Goal: Find specific page/section: Find specific page/section

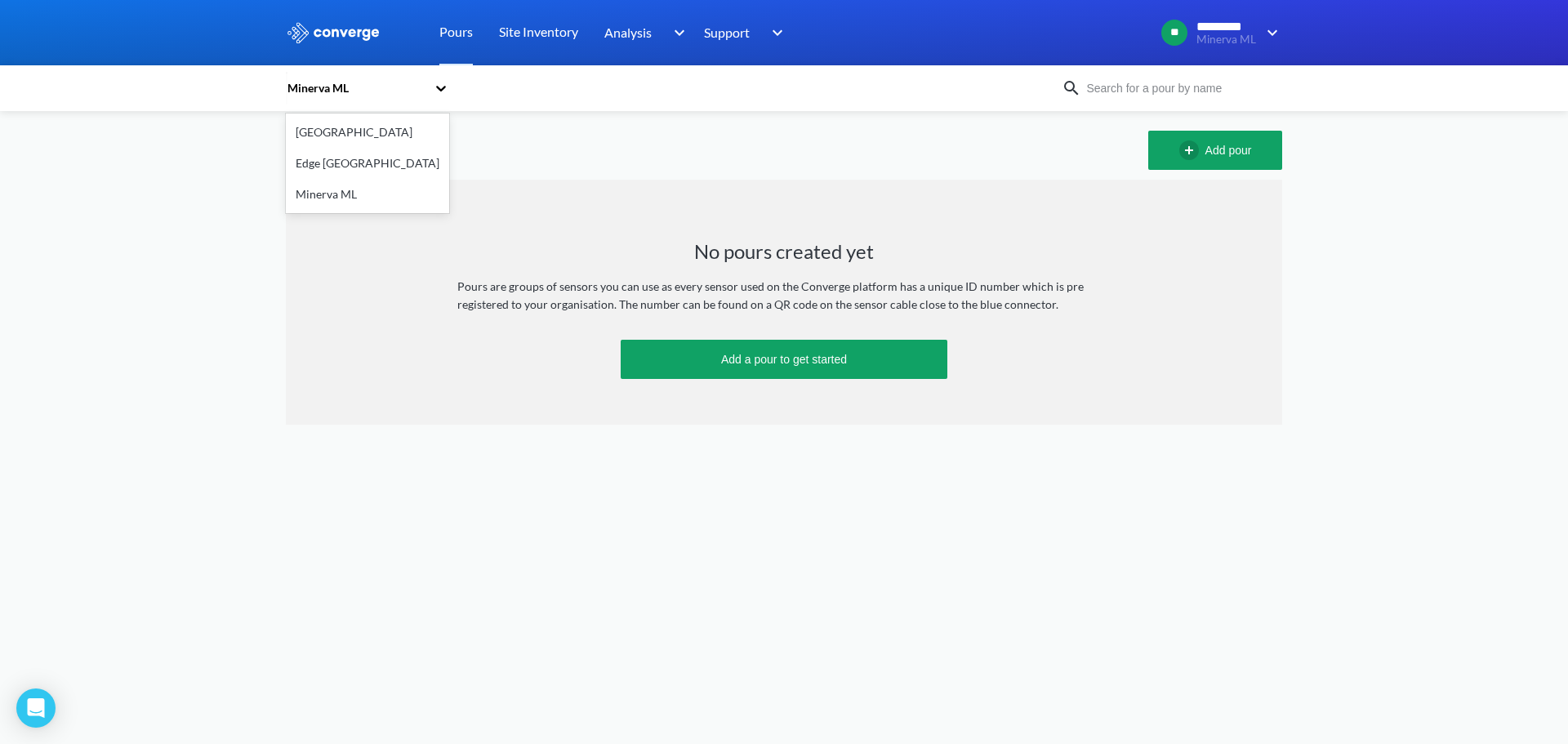
click at [438, 83] on icon at bounding box center [441, 87] width 17 height 17
click at [349, 199] on div "Minerva ML" at bounding box center [367, 195] width 163 height 31
click at [517, 36] on link "Site Inventory" at bounding box center [538, 32] width 80 height 66
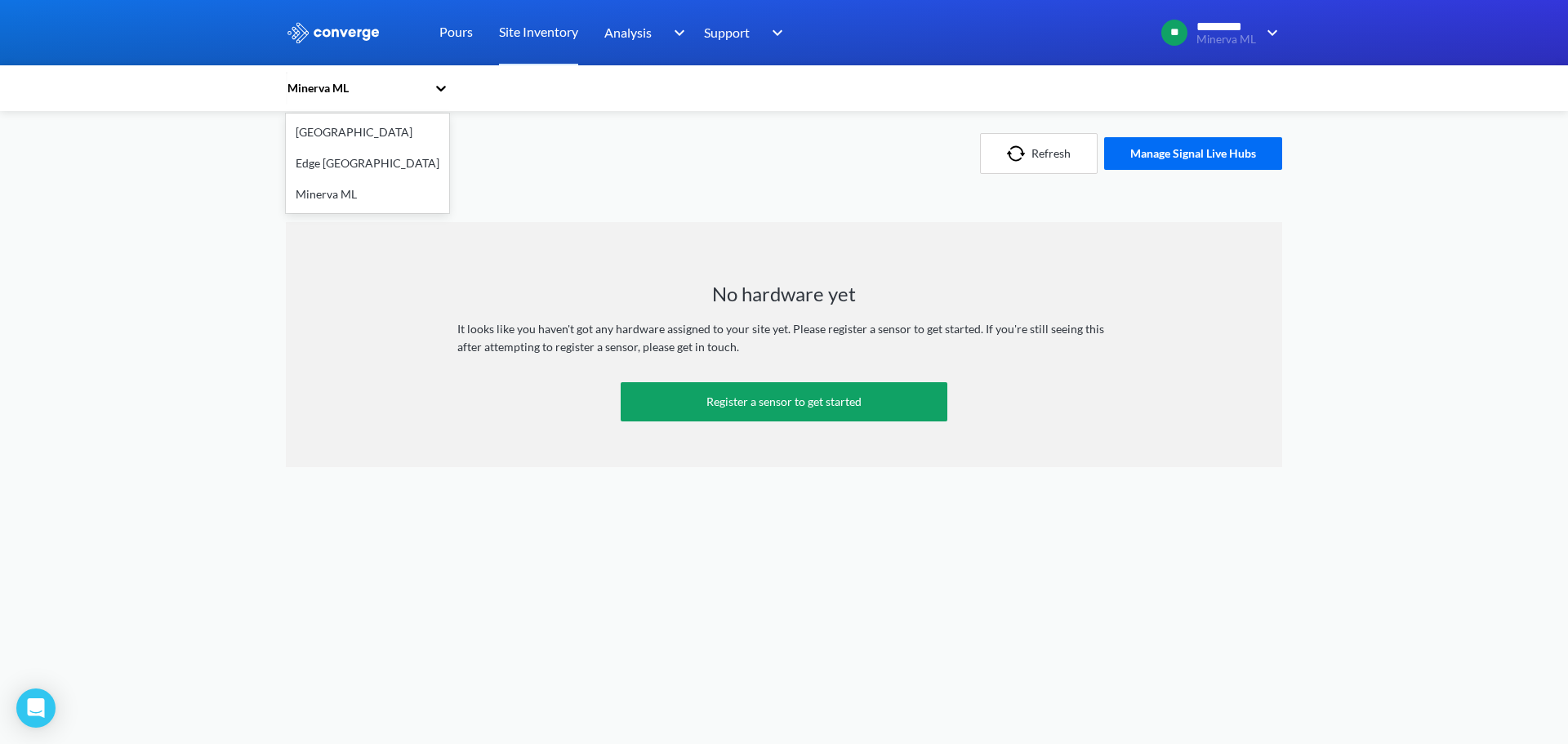
click at [368, 78] on div "Minerva ML" at bounding box center [360, 88] width 147 height 37
click at [351, 162] on div "Edge [GEOGRAPHIC_DATA]" at bounding box center [367, 163] width 163 height 31
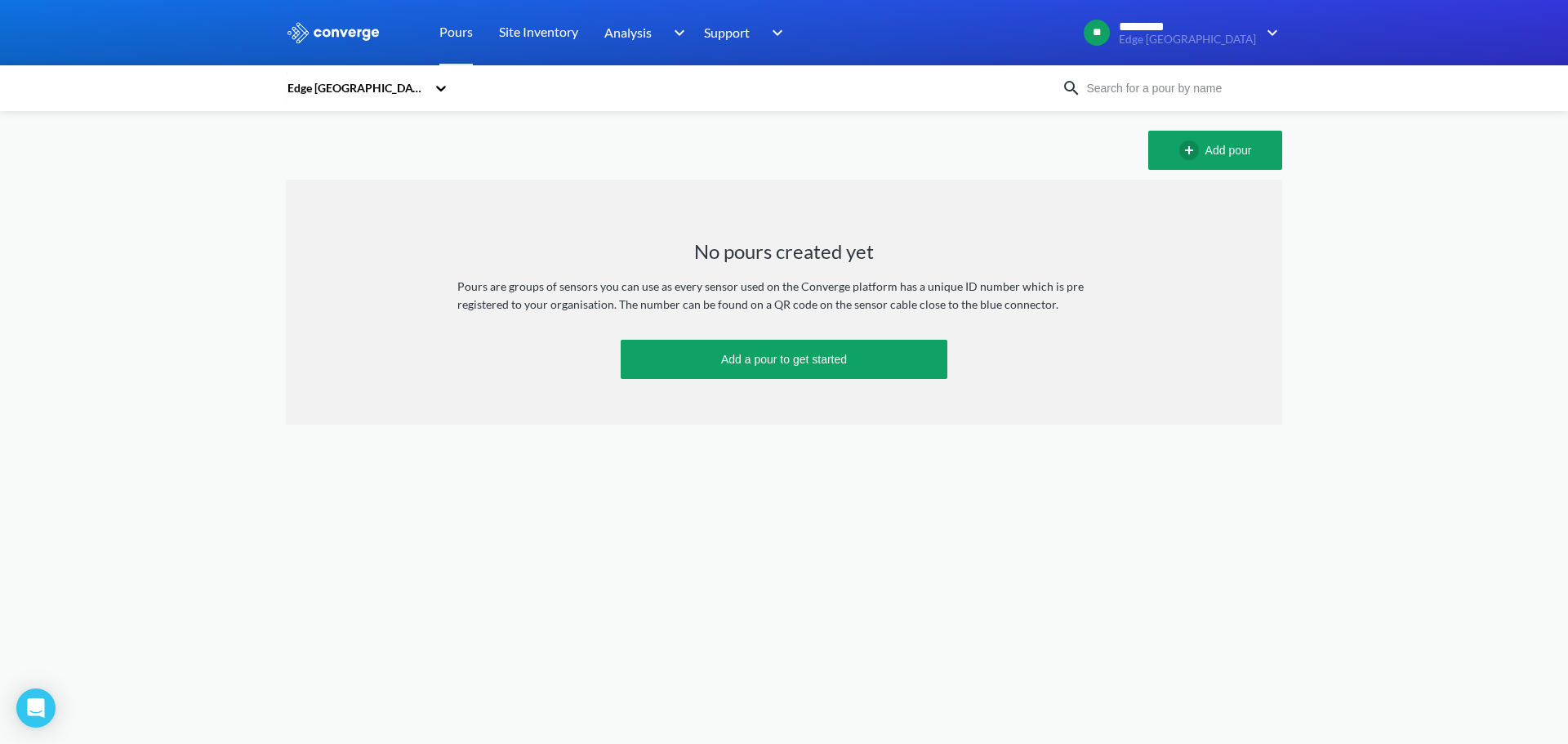
click at [414, 94] on div "Edge [GEOGRAPHIC_DATA]" at bounding box center [356, 88] width 140 height 18
click at [343, 192] on div "Minerva ML" at bounding box center [367, 195] width 163 height 31
